Goal: Task Accomplishment & Management: Use online tool/utility

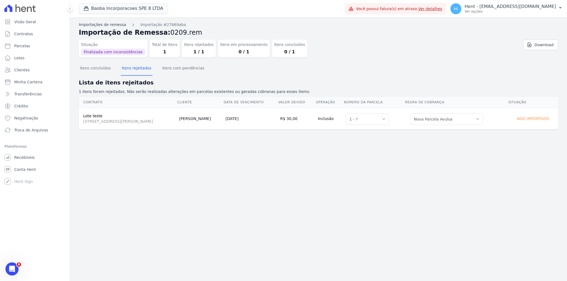
click at [108, 23] on link "Importações de remessa" at bounding box center [102, 25] width 47 height 6
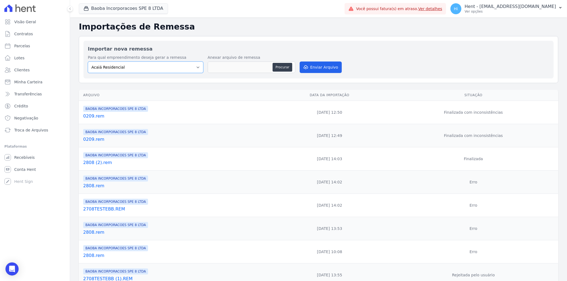
click at [178, 64] on select "Acaiá Residencial ACQUA 8 PELOTAS SPE LTDA II Administrativo AGILE ELOI MENDES …" at bounding box center [146, 67] width 116 height 11
click at [152, 70] on select "Acaiá Residencial ACQUA 8 PELOTAS SPE LTDA II Administrativo AGILE ELOI MENDES …" at bounding box center [146, 67] width 116 height 11
select select "7d42f1f7-3183-4eec-adfe-050d42369d66"
click at [88, 62] on select "Acaiá Residencial ACQUA 8 PELOTAS SPE LTDA II Administrativo AGILE ELOI MENDES …" at bounding box center [146, 67] width 116 height 11
click at [284, 68] on button "Procurar" at bounding box center [283, 67] width 20 height 9
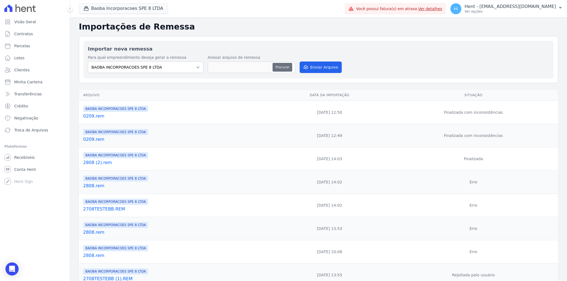
type input "0209teste.rem"
click at [327, 67] on button "Enviar Arquivo" at bounding box center [321, 67] width 42 height 11
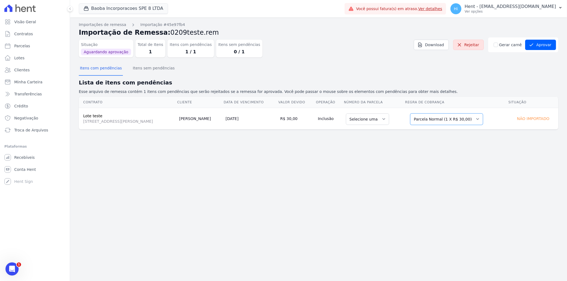
click at [435, 121] on select "Selecione uma Nova Parcela Avulsa Parcela Avulsa Existente Parcela Normal (1 X …" at bounding box center [446, 119] width 73 height 11
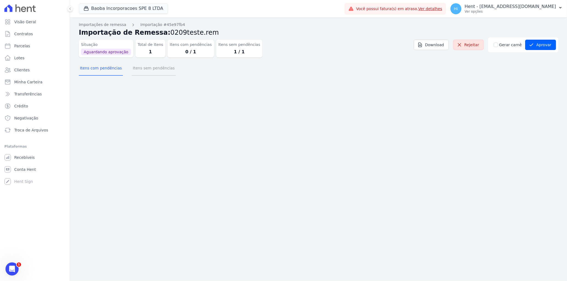
click at [148, 70] on button "Itens sem pendências" at bounding box center [154, 69] width 44 height 14
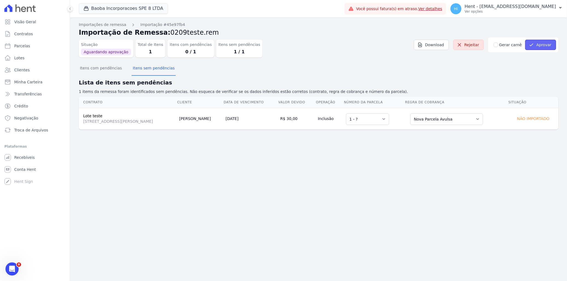
click at [541, 45] on button "Aprovar" at bounding box center [540, 45] width 31 height 10
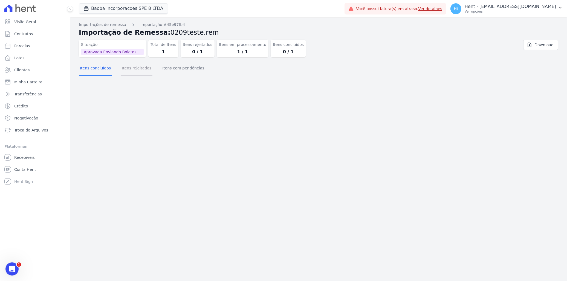
click at [129, 70] on button "Itens rejeitados" at bounding box center [137, 69] width 32 height 14
click at [162, 69] on button "Itens com pendências" at bounding box center [183, 69] width 44 height 14
click at [92, 68] on button "Itens concluídos" at bounding box center [95, 69] width 33 height 14
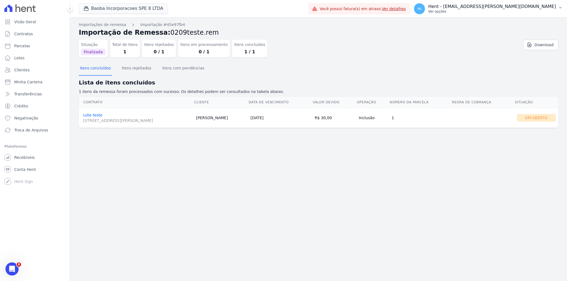
click at [508, 10] on p "Ver opções" at bounding box center [492, 11] width 128 height 4
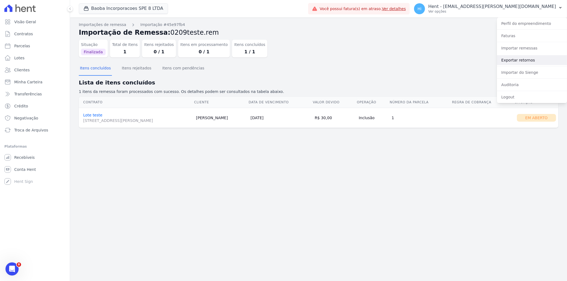
click at [527, 62] on link "Exportar retornos" at bounding box center [532, 60] width 70 height 10
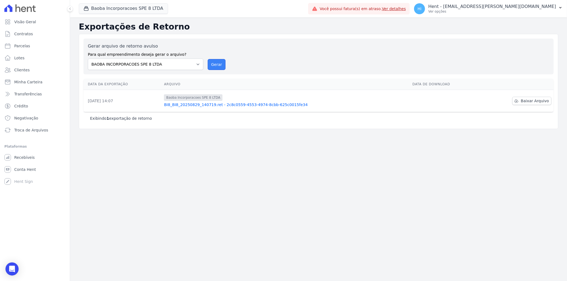
click at [215, 64] on button "Gerar" at bounding box center [217, 64] width 18 height 11
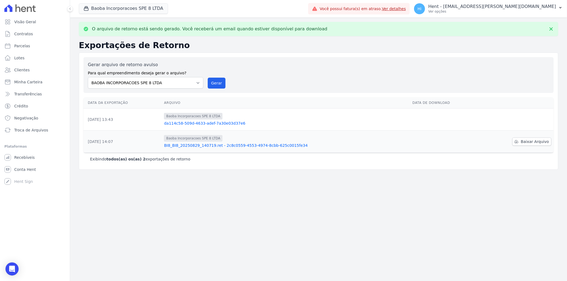
click at [220, 124] on link "da114c58-509d-4633-adef-7a30e03d37e6" at bounding box center [286, 123] width 244 height 5
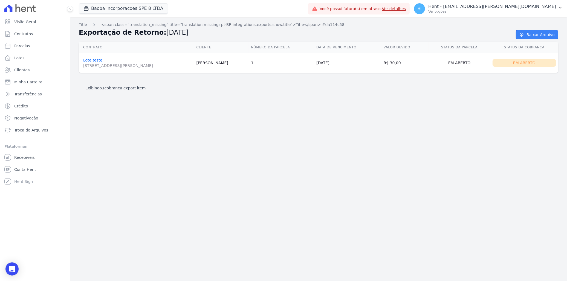
click at [535, 35] on link "Baixar Arquivo" at bounding box center [537, 34] width 42 height 9
click at [91, 59] on link "Lote teste Rua Francisco Ader, 0, Novo Mundo" at bounding box center [137, 63] width 109 height 10
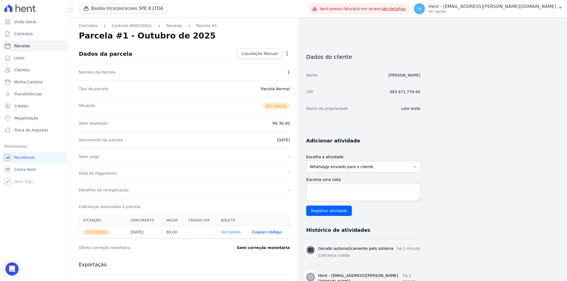
click at [230, 233] on link "Ver boleto" at bounding box center [230, 232] width 19 height 4
click at [28, 21] on span "Visão Geral" at bounding box center [25, 21] width 22 height 5
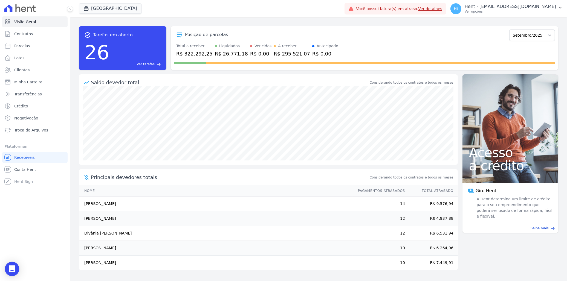
click at [15, 269] on div "Open Intercom Messenger" at bounding box center [12, 269] width 15 height 15
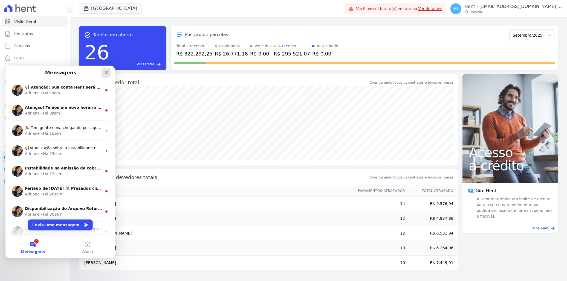
click at [107, 73] on icon "Fechar" at bounding box center [106, 72] width 3 height 3
